Goal: Task Accomplishment & Management: Manage account settings

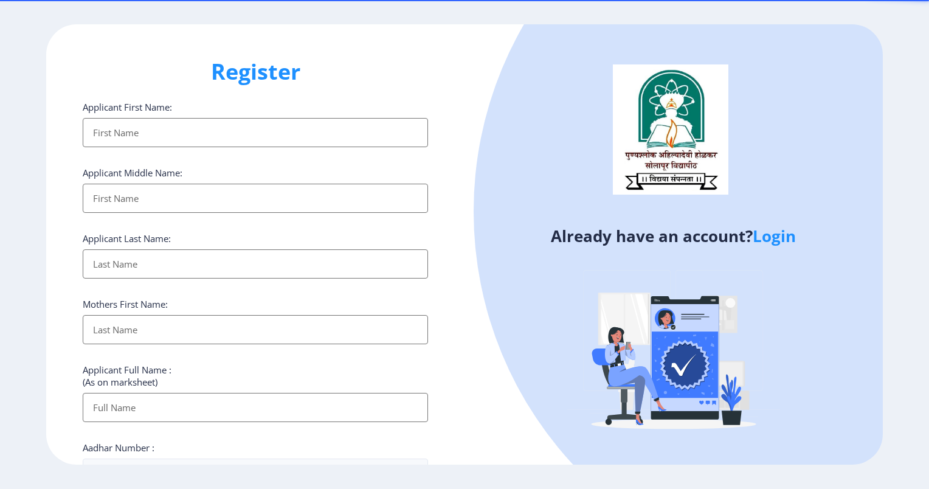
select select
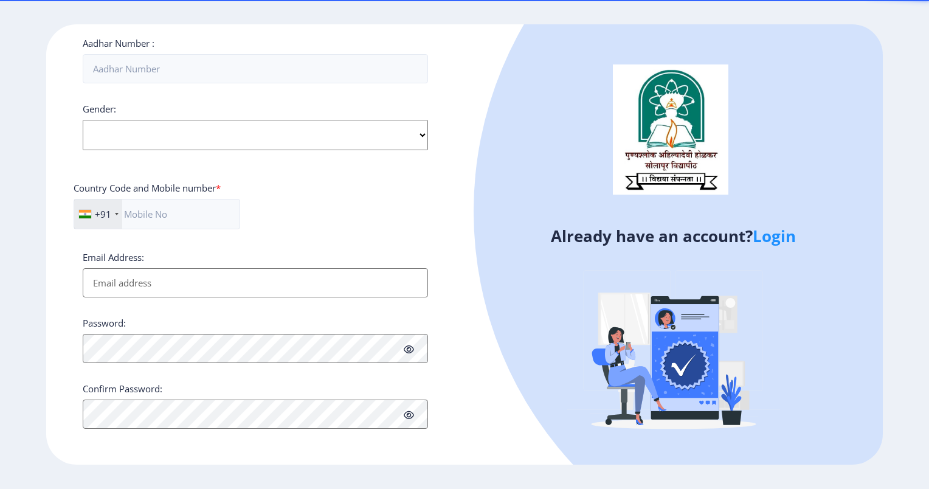
click at [781, 240] on link "Login" at bounding box center [773, 236] width 43 height 22
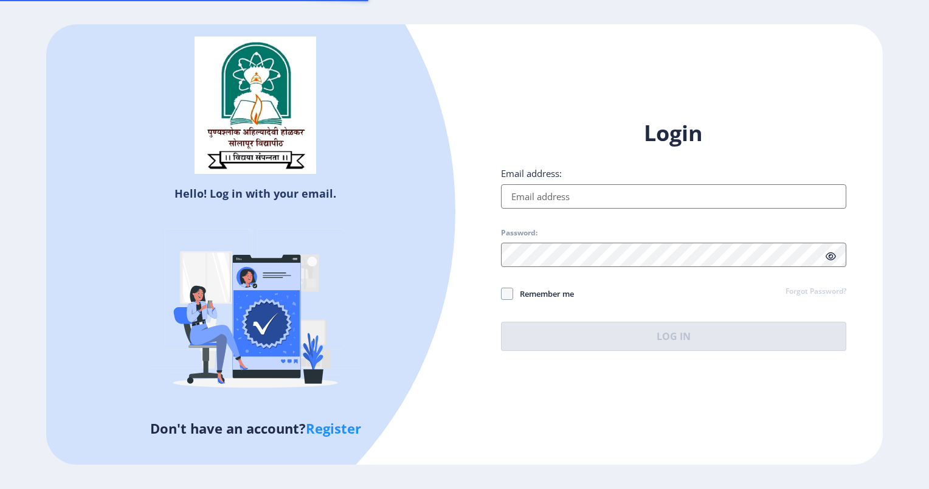
type input "[EMAIL_ADDRESS][DOMAIN_NAME]"
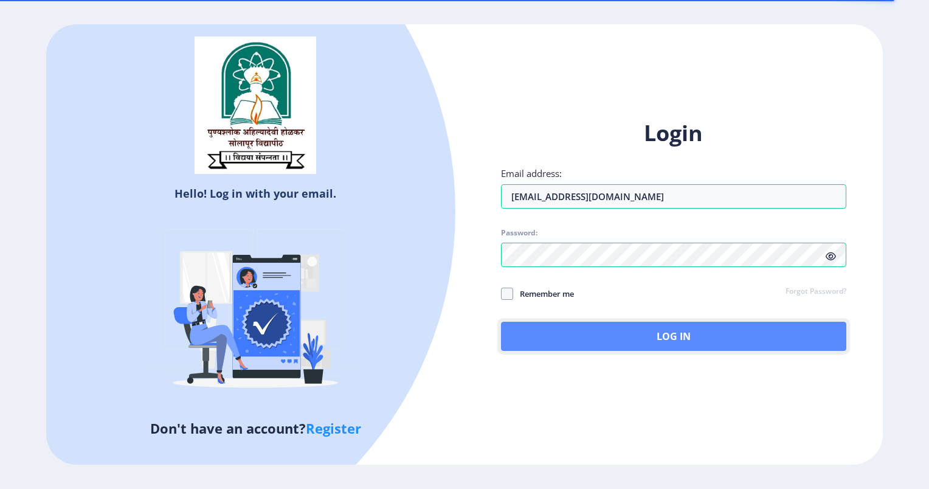
click at [637, 331] on button "Log In" at bounding box center [673, 335] width 345 height 29
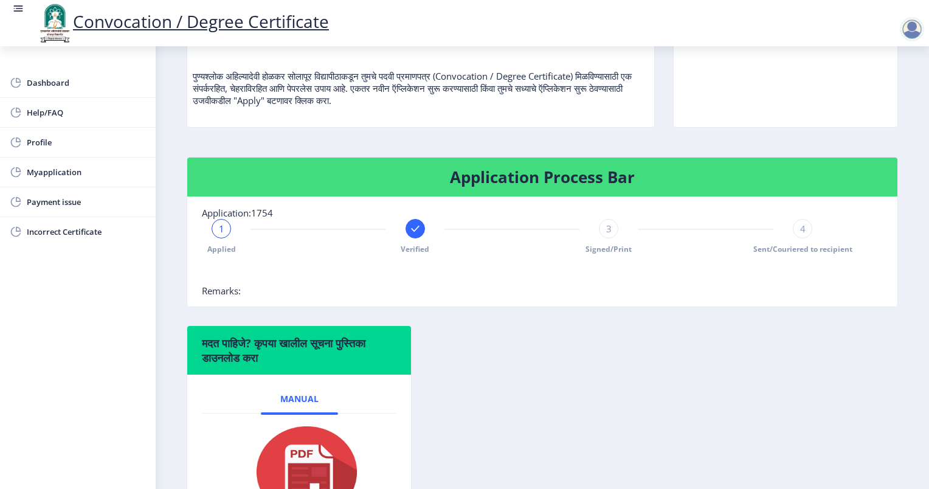
scroll to position [131, 0]
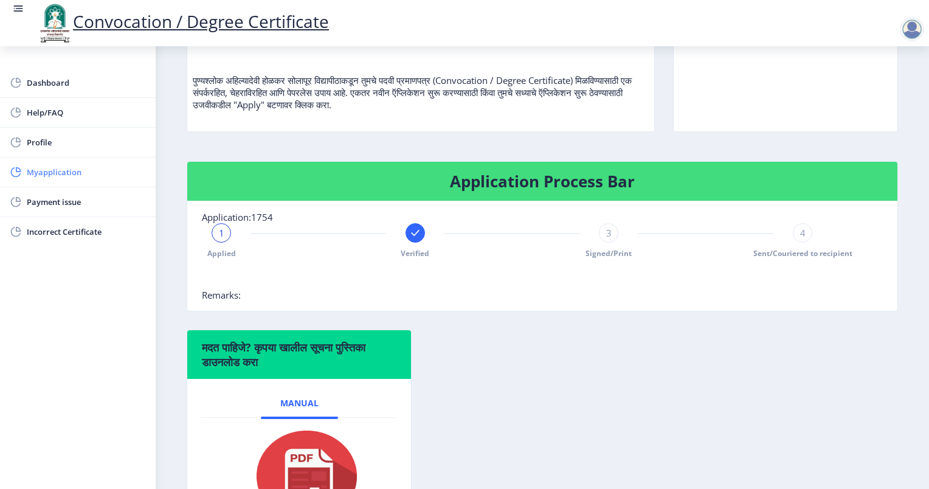
click at [59, 171] on span "Myapplication" at bounding box center [86, 172] width 119 height 15
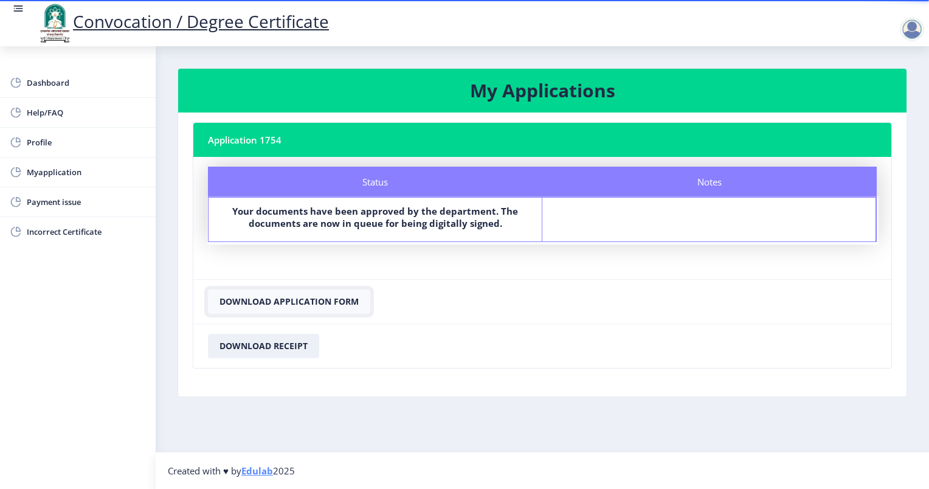
click at [314, 301] on button "Download Application Form" at bounding box center [289, 301] width 162 height 24
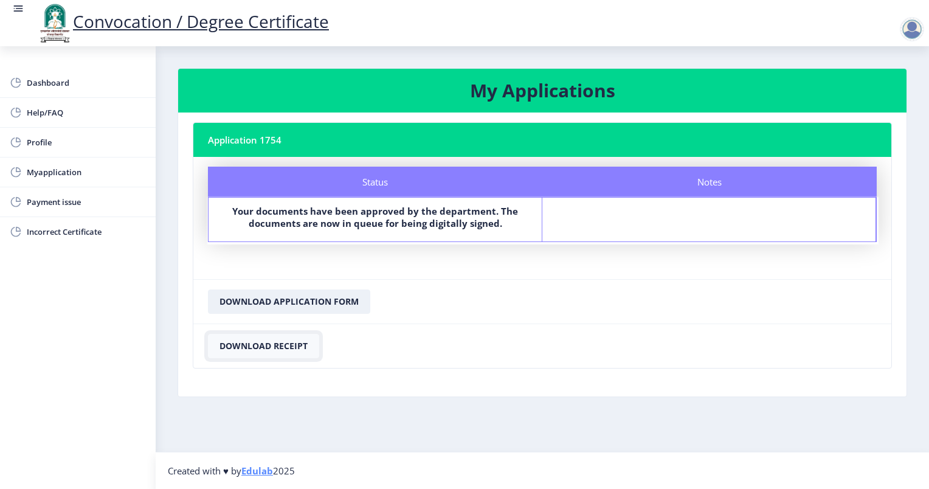
click at [236, 345] on button "Download Receipt" at bounding box center [263, 346] width 111 height 24
click at [42, 145] on span "Profile" at bounding box center [86, 142] width 119 height 15
select select
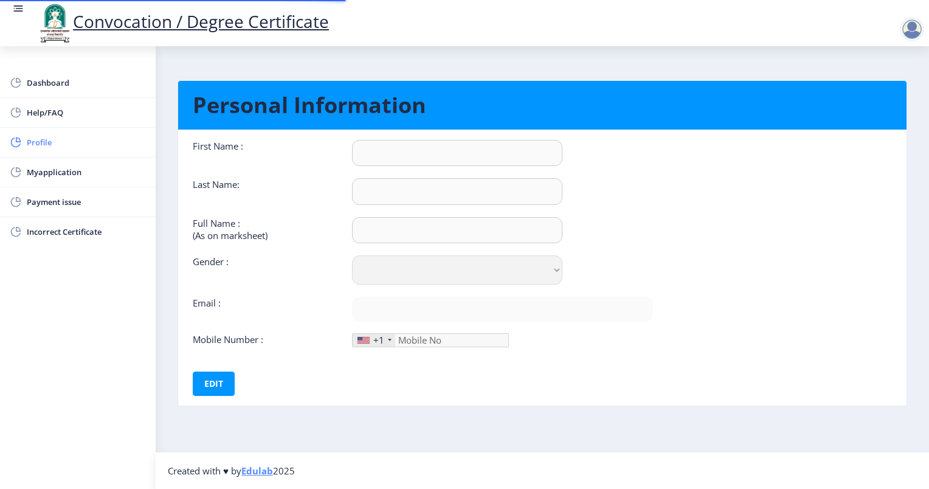
type input "RAMCHANDRA"
type input "WASTE"
type input "[PERSON_NAME] WASTE"
select select "[DEMOGRAPHIC_DATA]"
type input "[EMAIL_ADDRESS][DOMAIN_NAME]"
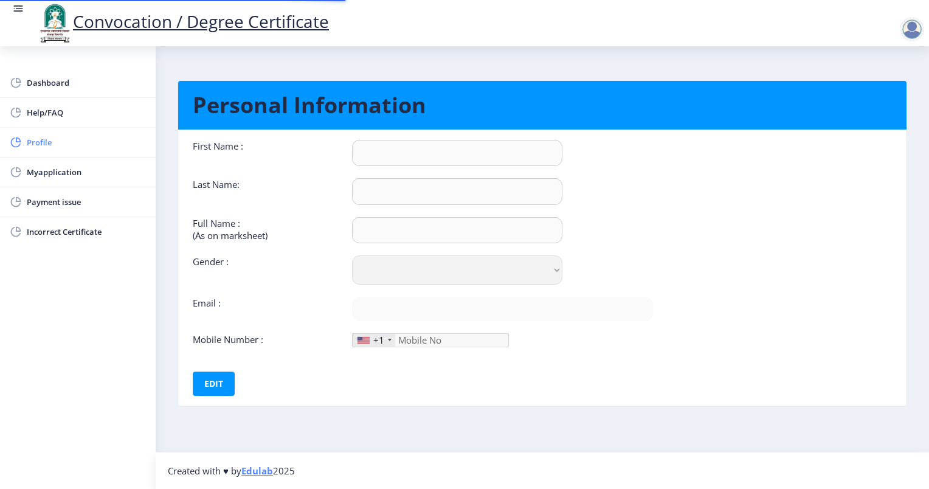
type input "7588020719"
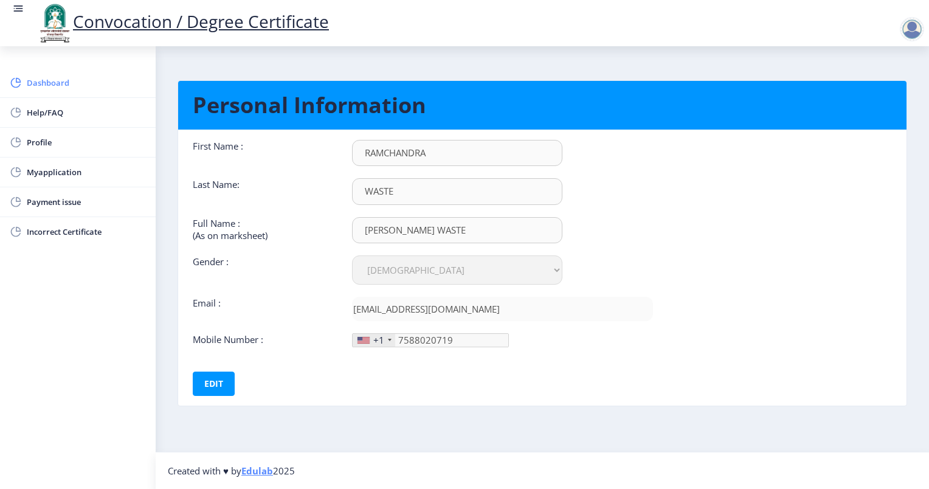
click at [55, 83] on span "Dashboard" at bounding box center [86, 82] width 119 height 15
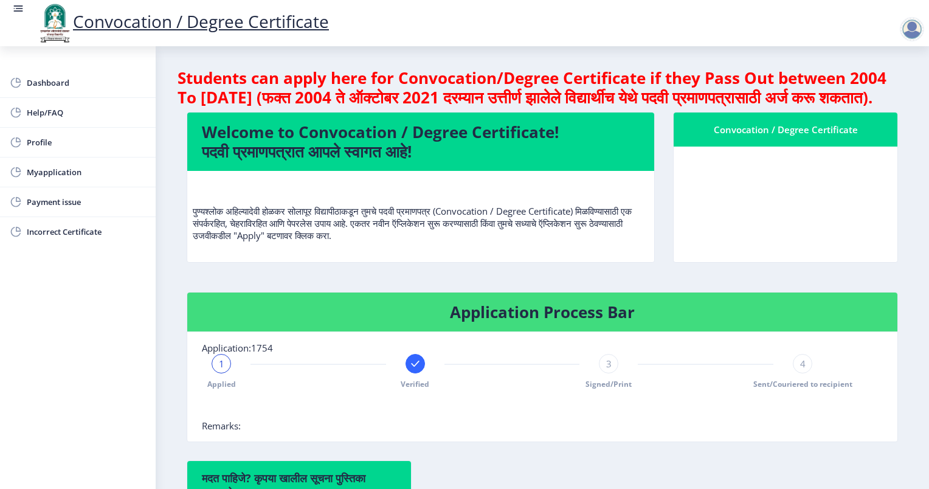
click at [904, 32] on div at bounding box center [911, 29] width 24 height 24
click at [899, 93] on span "Log out" at bounding box center [880, 95] width 78 height 15
